Goal: Information Seeking & Learning: Learn about a topic

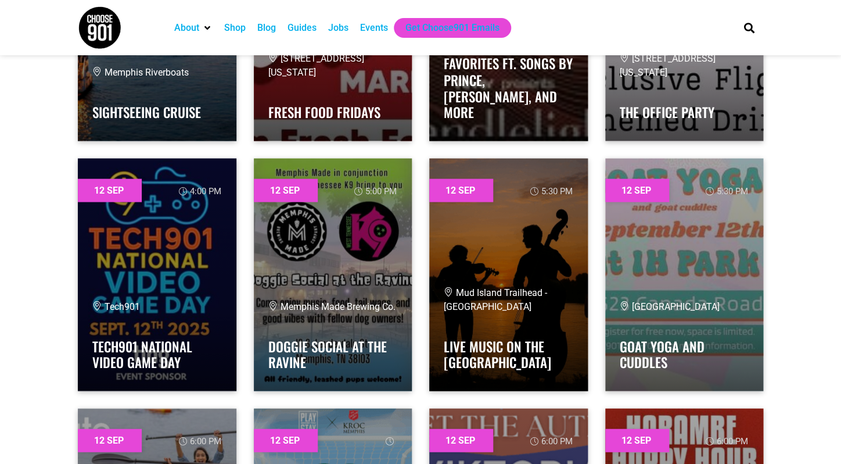
scroll to position [5806, 0]
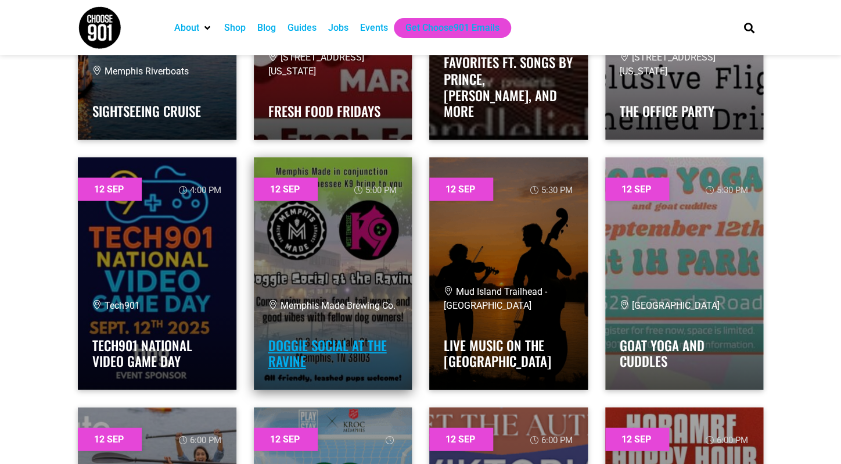
click at [333, 342] on link "Doggie Social at the Ravine" at bounding box center [327, 353] width 119 height 36
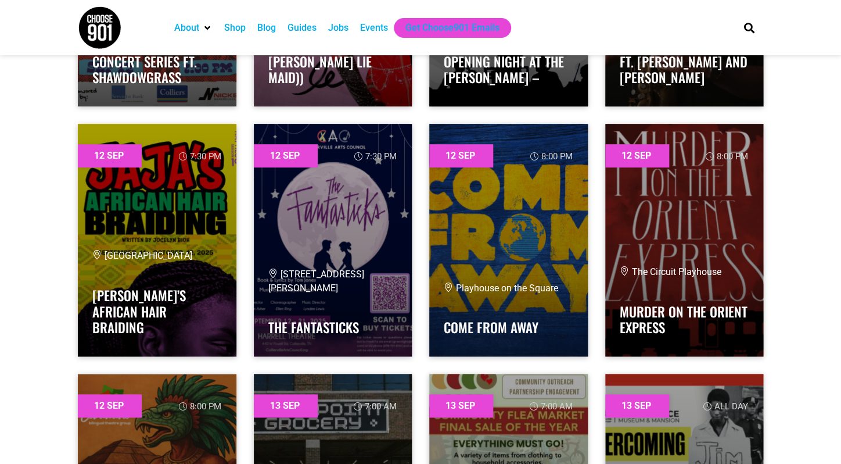
scroll to position [6839, 0]
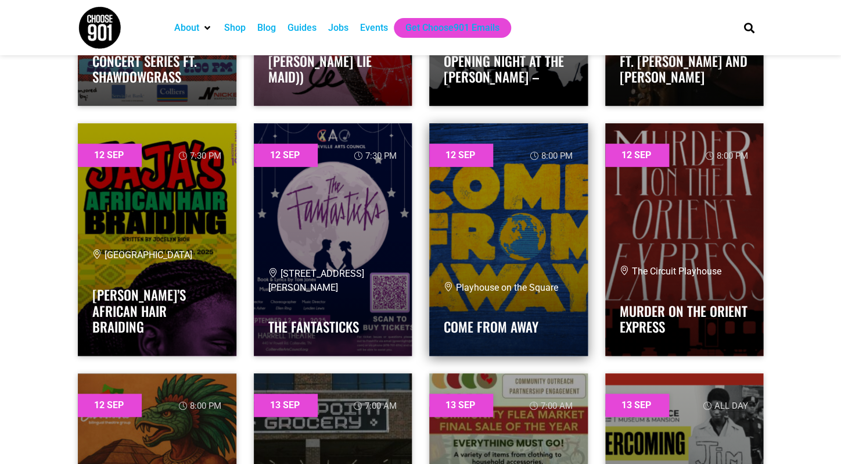
click at [540, 246] on link at bounding box center [508, 239] width 159 height 232
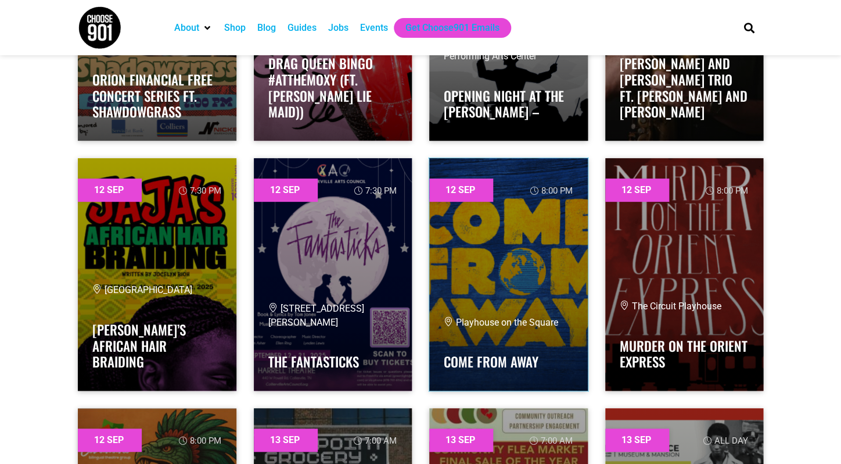
scroll to position [6804, 0]
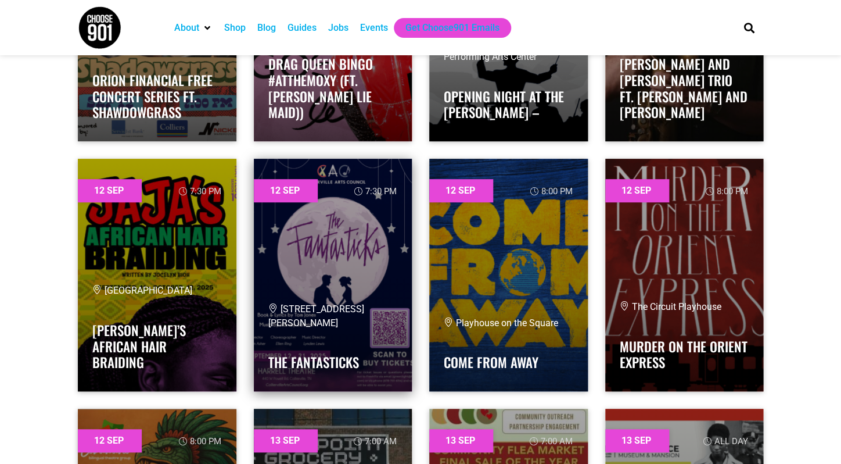
click at [344, 291] on link at bounding box center [333, 275] width 159 height 232
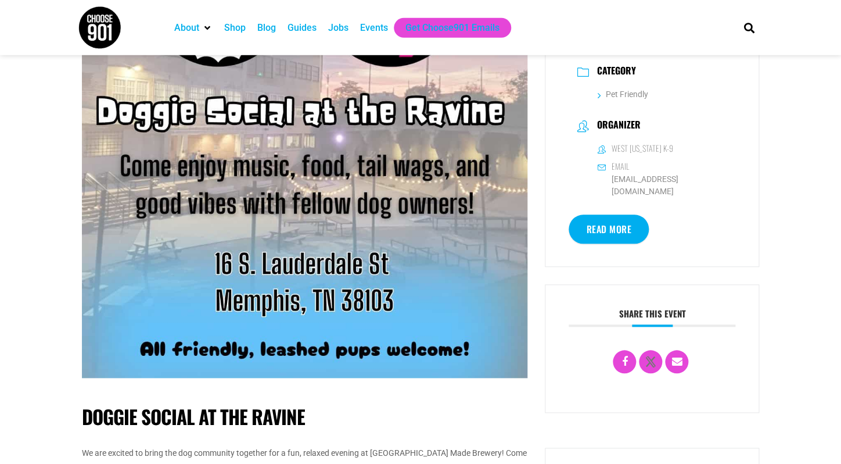
scroll to position [240, 0]
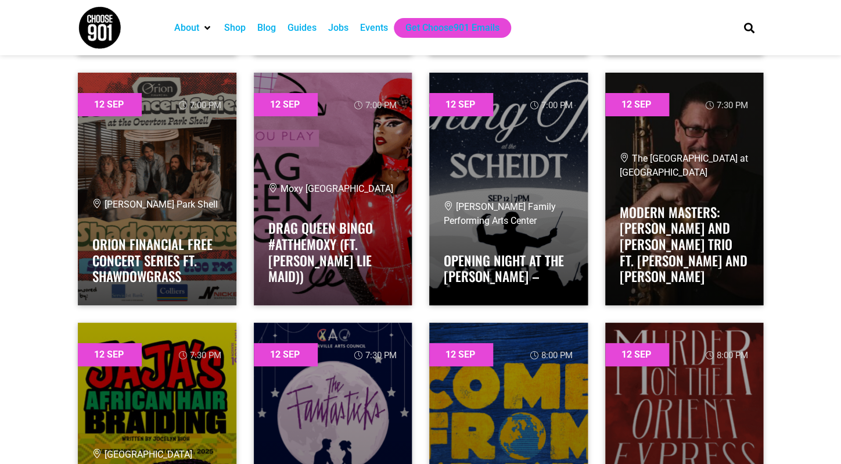
scroll to position [6638, 0]
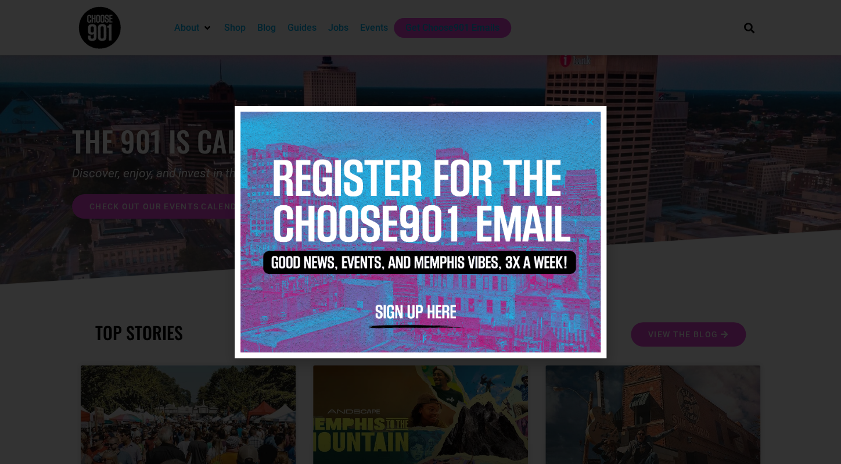
click at [592, 119] on icon "Close" at bounding box center [590, 121] width 9 height 9
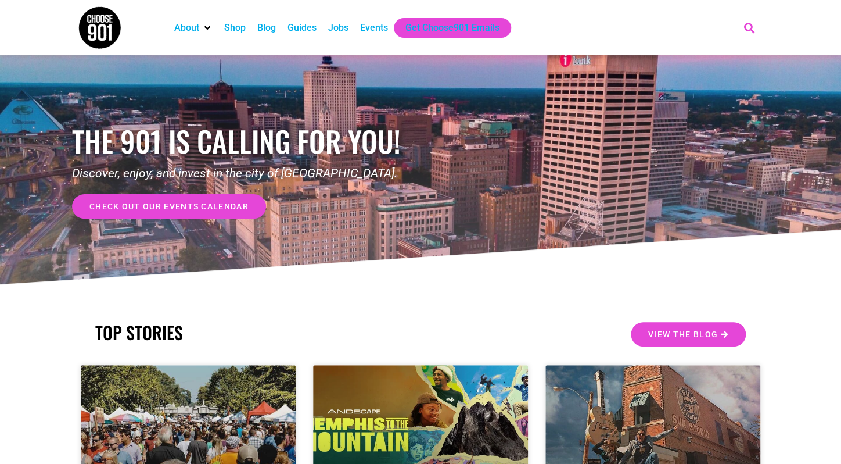
click at [750, 28] on icon "Search" at bounding box center [749, 27] width 19 height 19
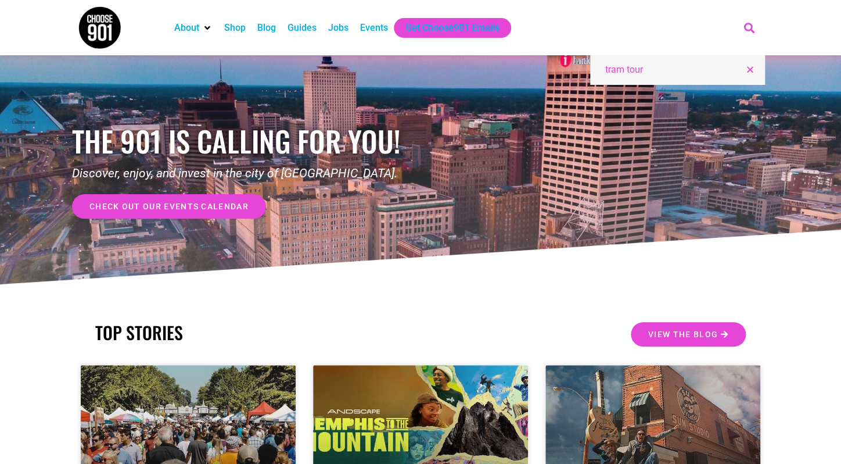
type input "tram tour"
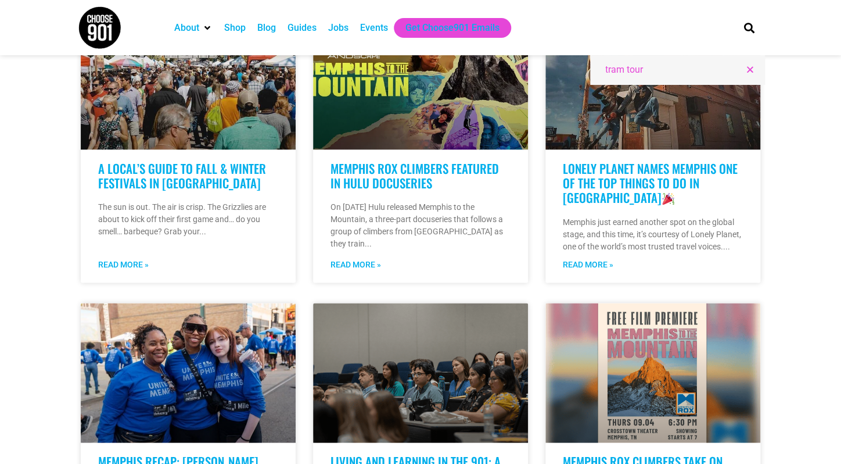
scroll to position [307, 0]
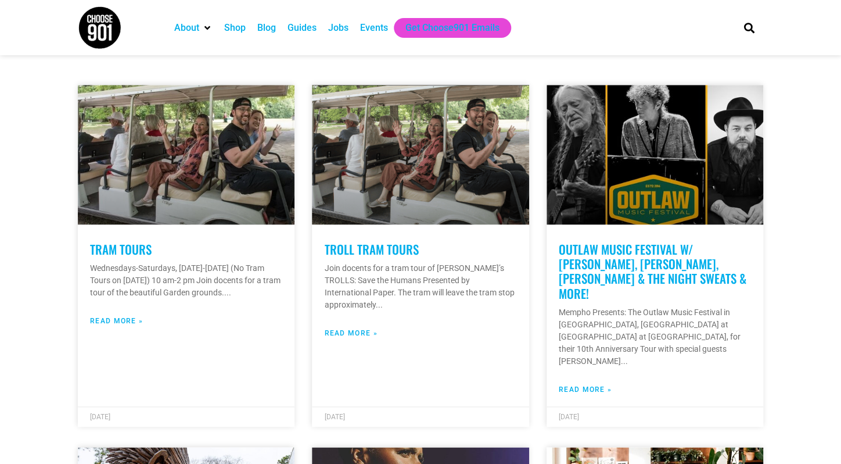
scroll to position [243, 0]
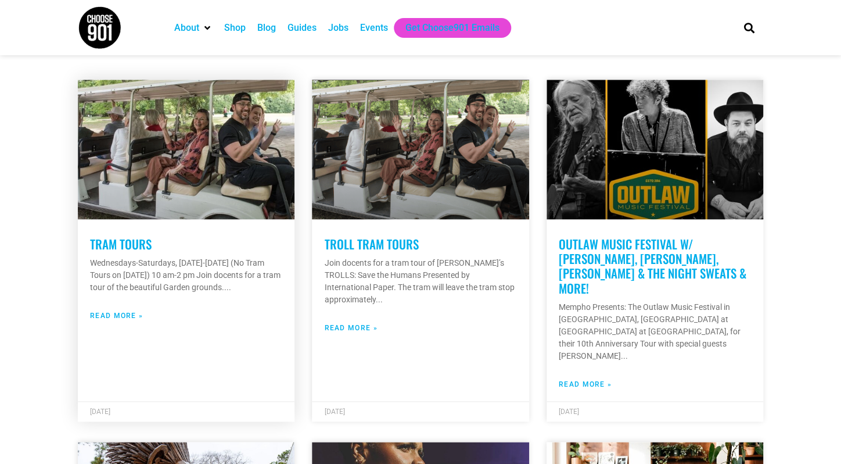
click at [123, 321] on link "Read More »" at bounding box center [116, 315] width 53 height 10
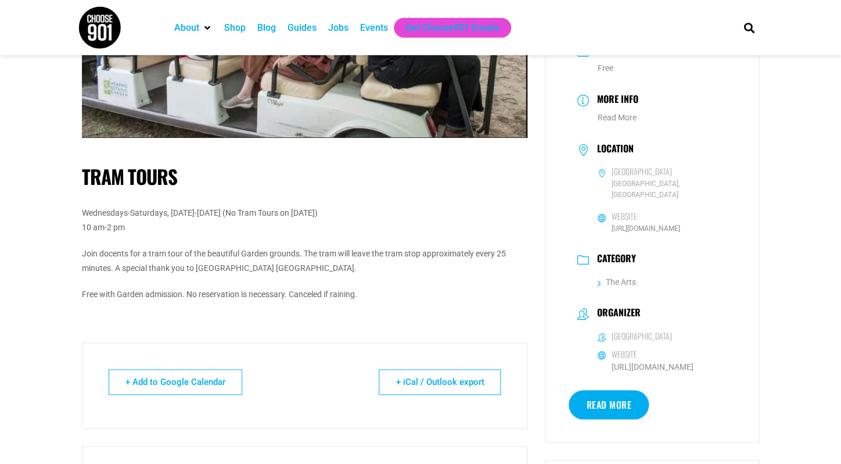
scroll to position [160, 0]
